Goal: Information Seeking & Learning: Learn about a topic

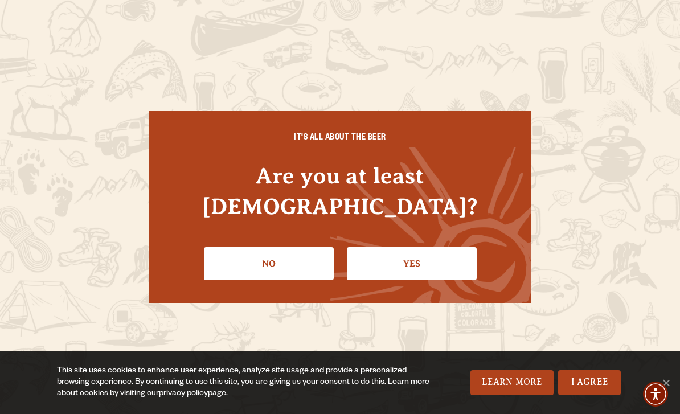
click at [413, 256] on link "Yes" at bounding box center [412, 263] width 130 height 33
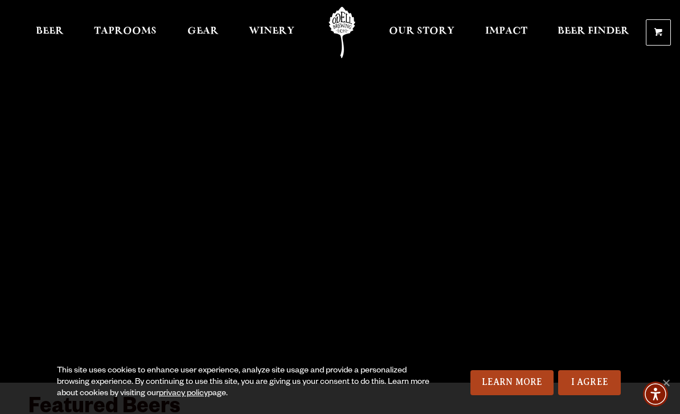
click at [441, 27] on span "Our Story" at bounding box center [421, 31] width 65 height 9
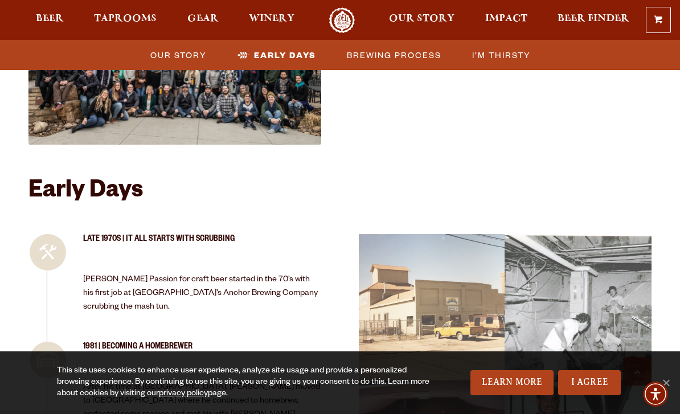
scroll to position [934, 0]
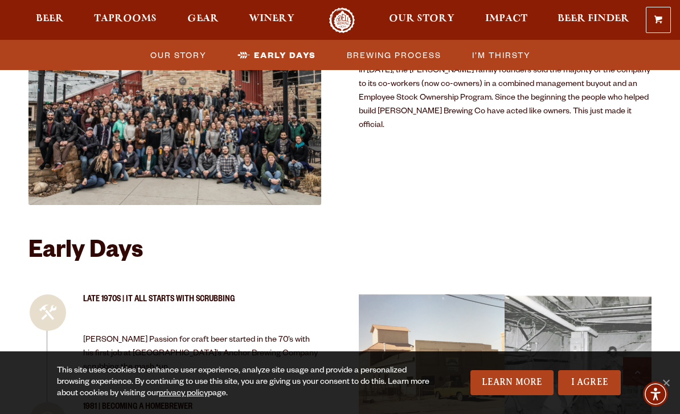
click at [513, 54] on span "I’m Thirsty" at bounding box center [501, 55] width 59 height 17
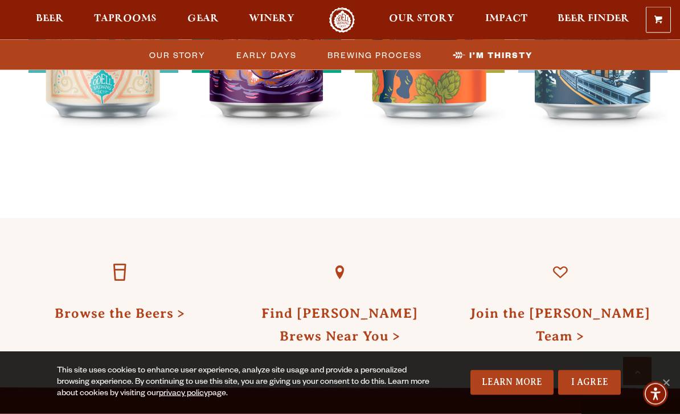
scroll to position [3576, 0]
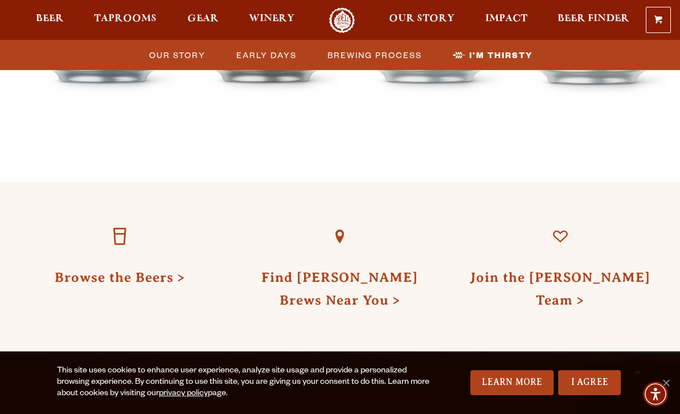
click at [185, 270] on link "Browse the Beers" at bounding box center [120, 277] width 130 height 15
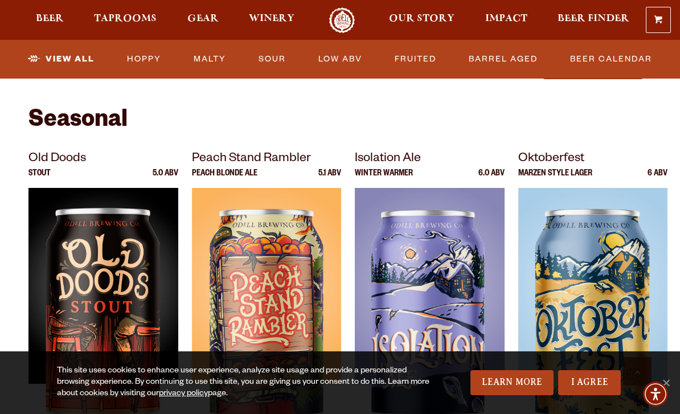
scroll to position [1515, 0]
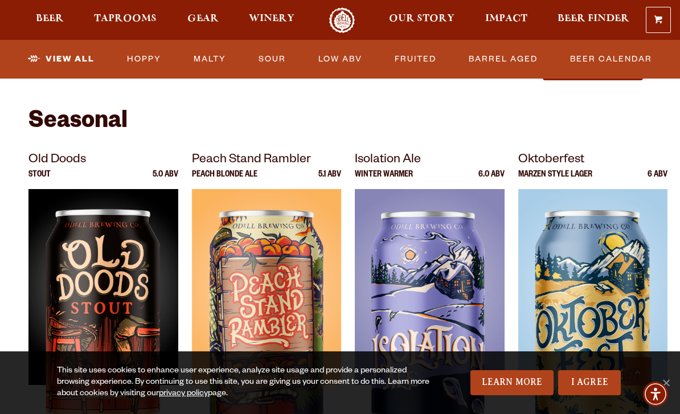
click at [109, 16] on span "Taprooms" at bounding box center [125, 18] width 63 height 9
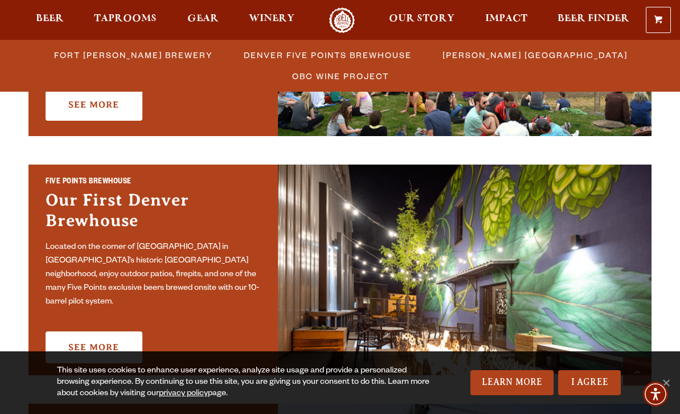
scroll to position [633, 0]
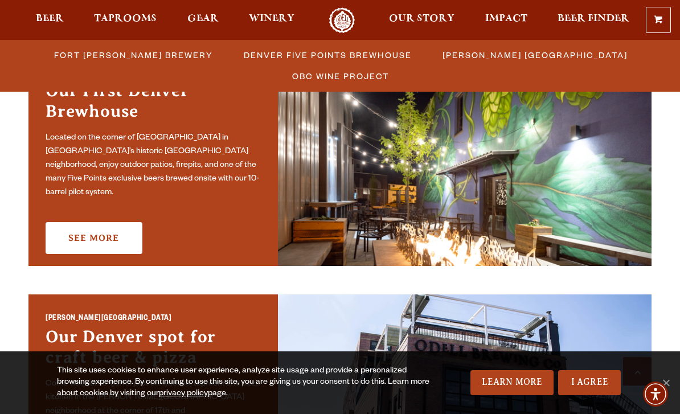
click at [66, 227] on link "See More" at bounding box center [94, 238] width 97 height 32
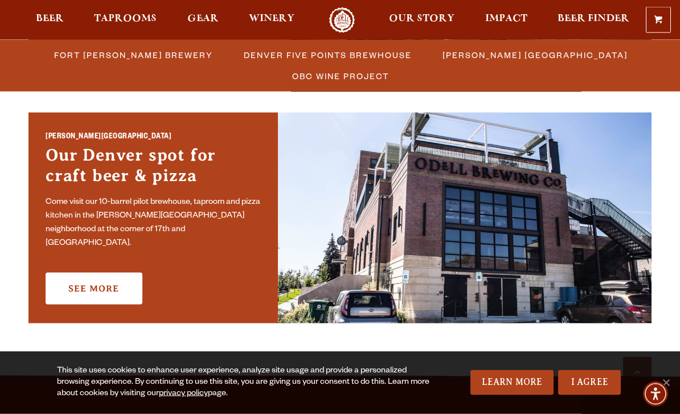
scroll to position [816, 0]
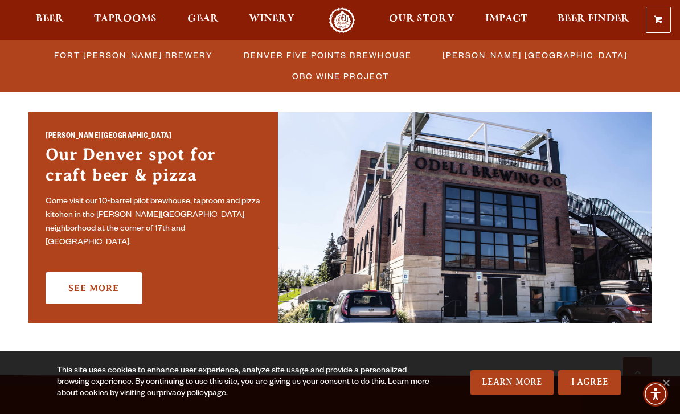
click at [79, 283] on link "See More" at bounding box center [94, 288] width 97 height 32
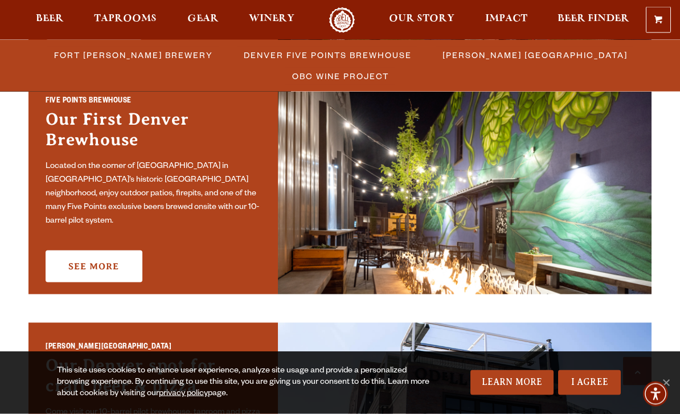
scroll to position [606, 0]
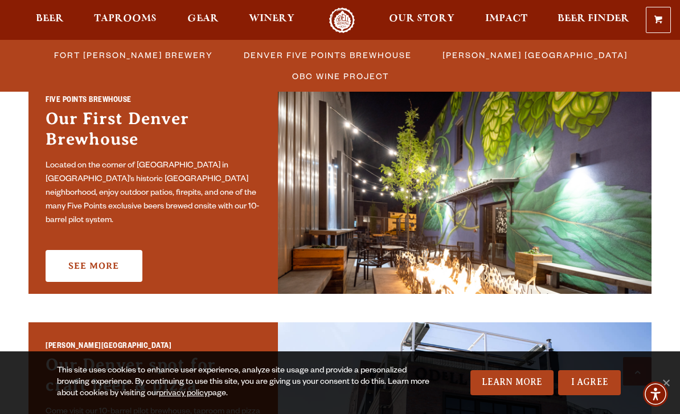
click at [120, 256] on link "See More" at bounding box center [94, 266] width 97 height 32
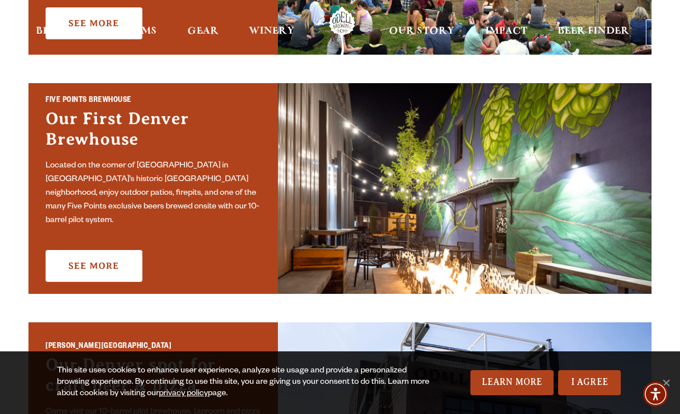
scroll to position [642, 0]
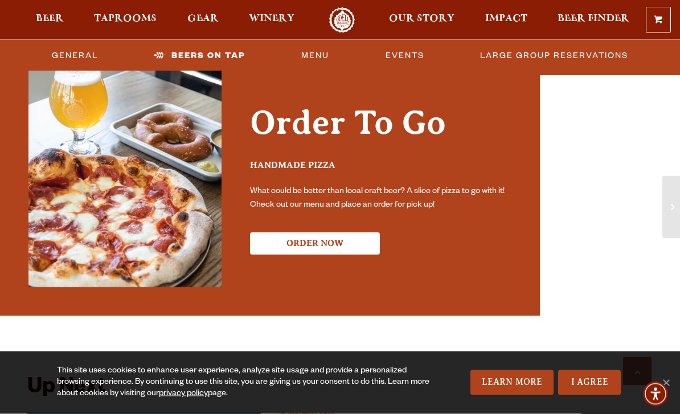
scroll to position [2294, 0]
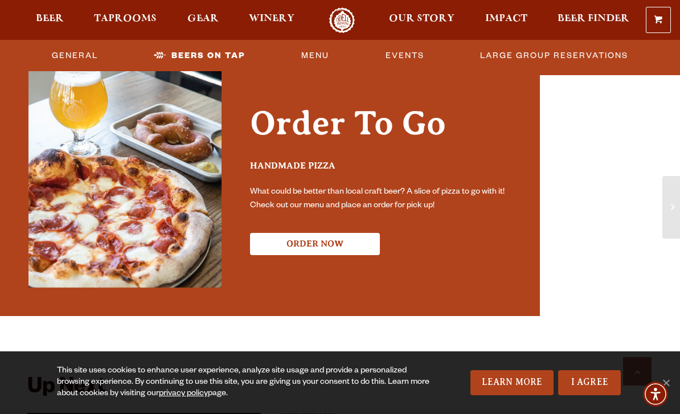
click at [311, 233] on button "ORDER NOW" at bounding box center [315, 244] width 130 height 22
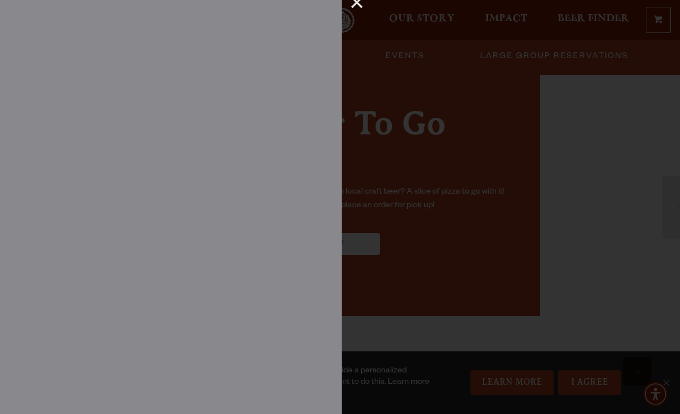
click at [354, 12] on div "×" at bounding box center [352, 7] width 22 height 15
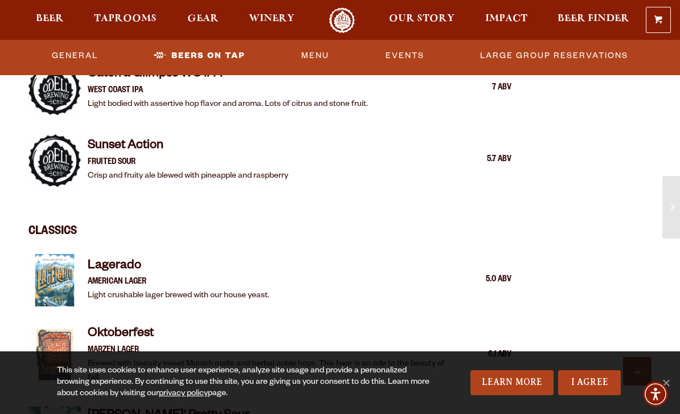
scroll to position [1548, 0]
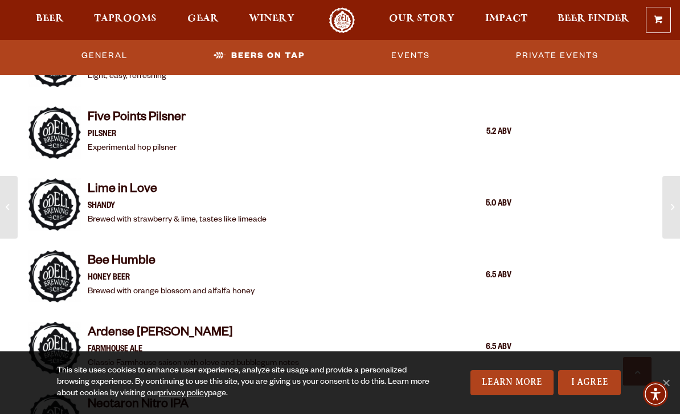
scroll to position [1063, 0]
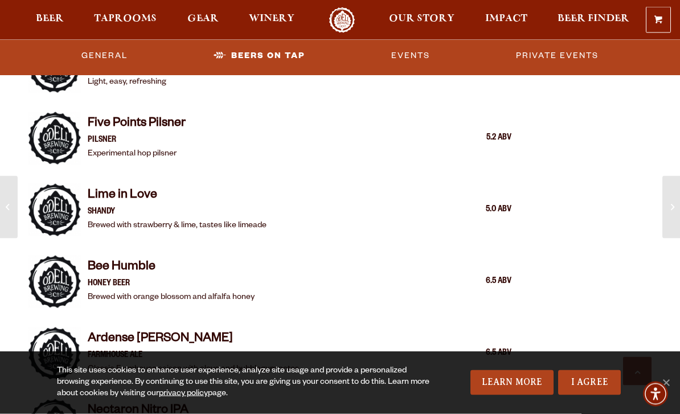
click at [426, 53] on link "Events" at bounding box center [410, 56] width 48 height 26
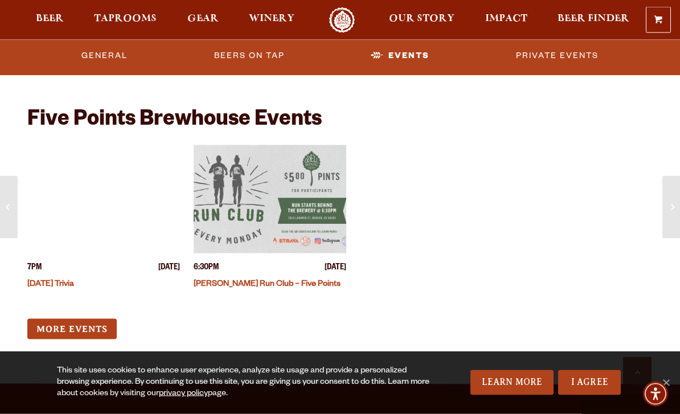
scroll to position [3414, 0]
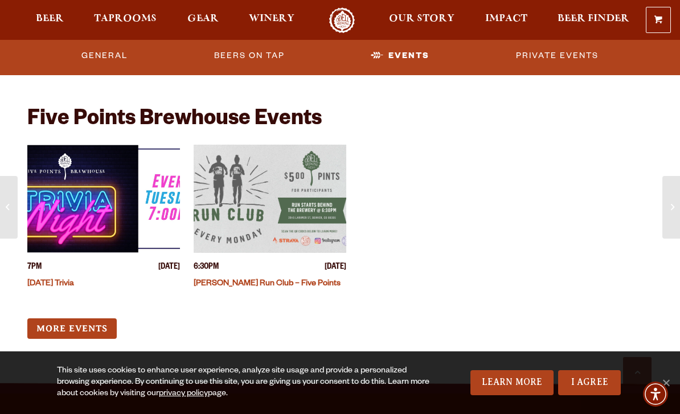
click at [102, 318] on link "More Events" at bounding box center [71, 328] width 89 height 21
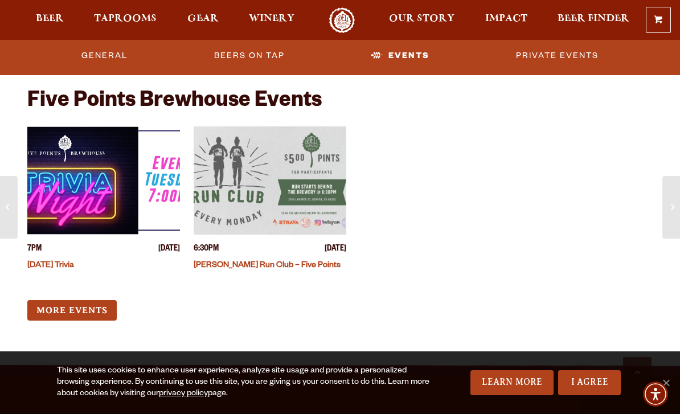
click at [5, 189] on link "[PERSON_NAME][GEOGRAPHIC_DATA]" at bounding box center [9, 207] width 18 height 63
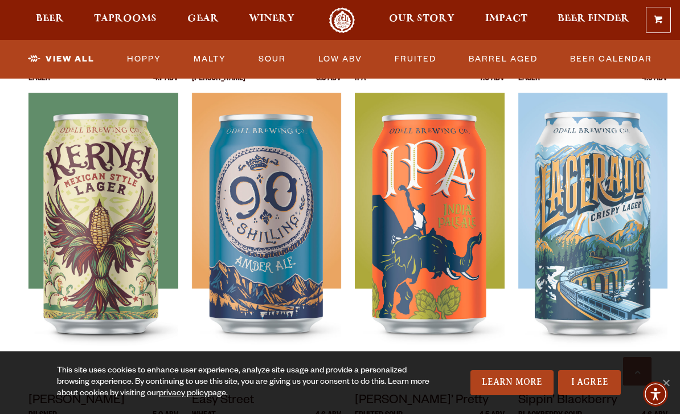
scroll to position [517, 0]
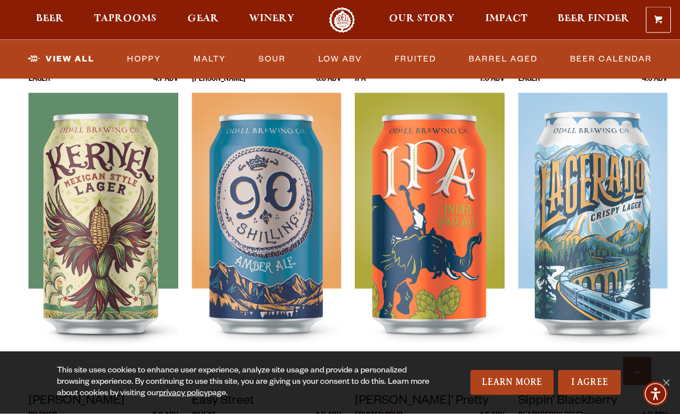
click at [617, 54] on link "Beer Calendar" at bounding box center [610, 59] width 91 height 26
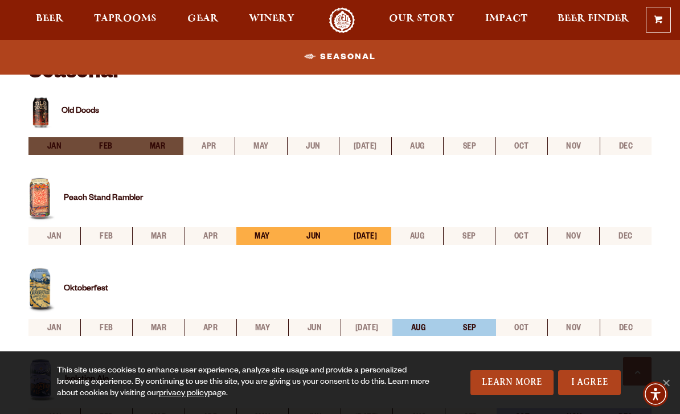
scroll to position [407, 0]
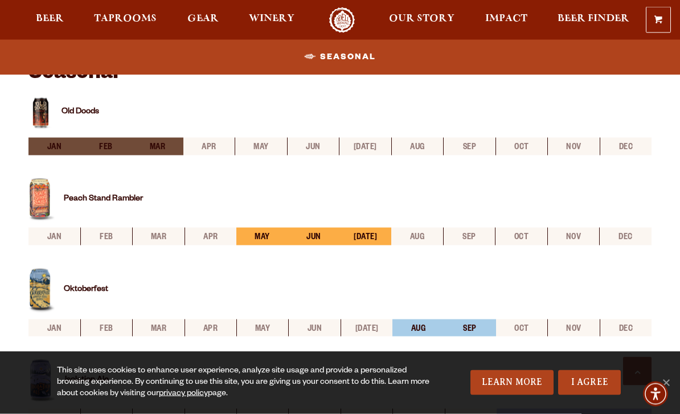
click at [466, 226] on div "Peach Stand Rambler" at bounding box center [339, 203] width 623 height 50
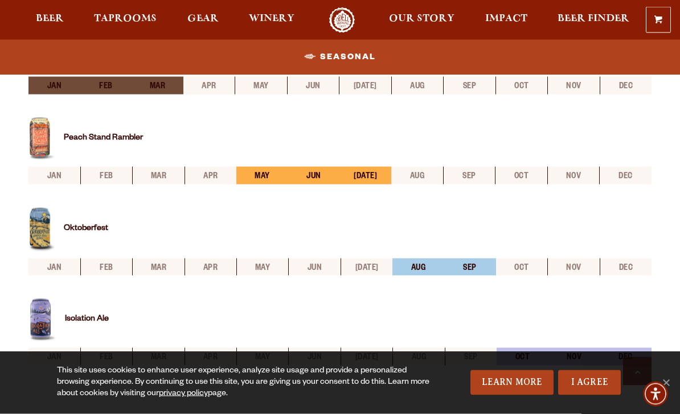
scroll to position [467, 0]
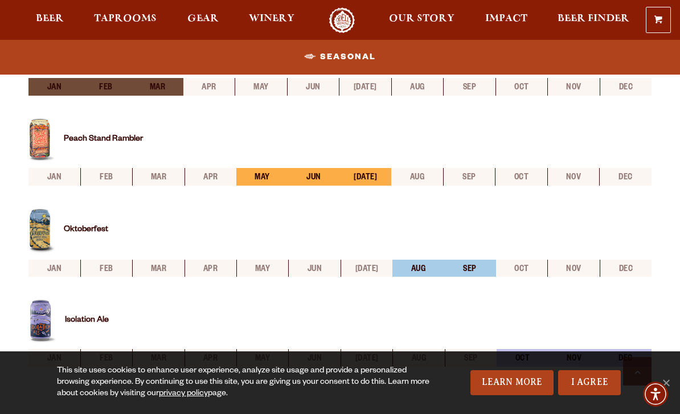
click at [677, 409] on div "This site uses cookies to enhance user experience, analyze site usage and provi…" at bounding box center [340, 382] width 680 height 63
